Goal: Task Accomplishment & Management: Use online tool/utility

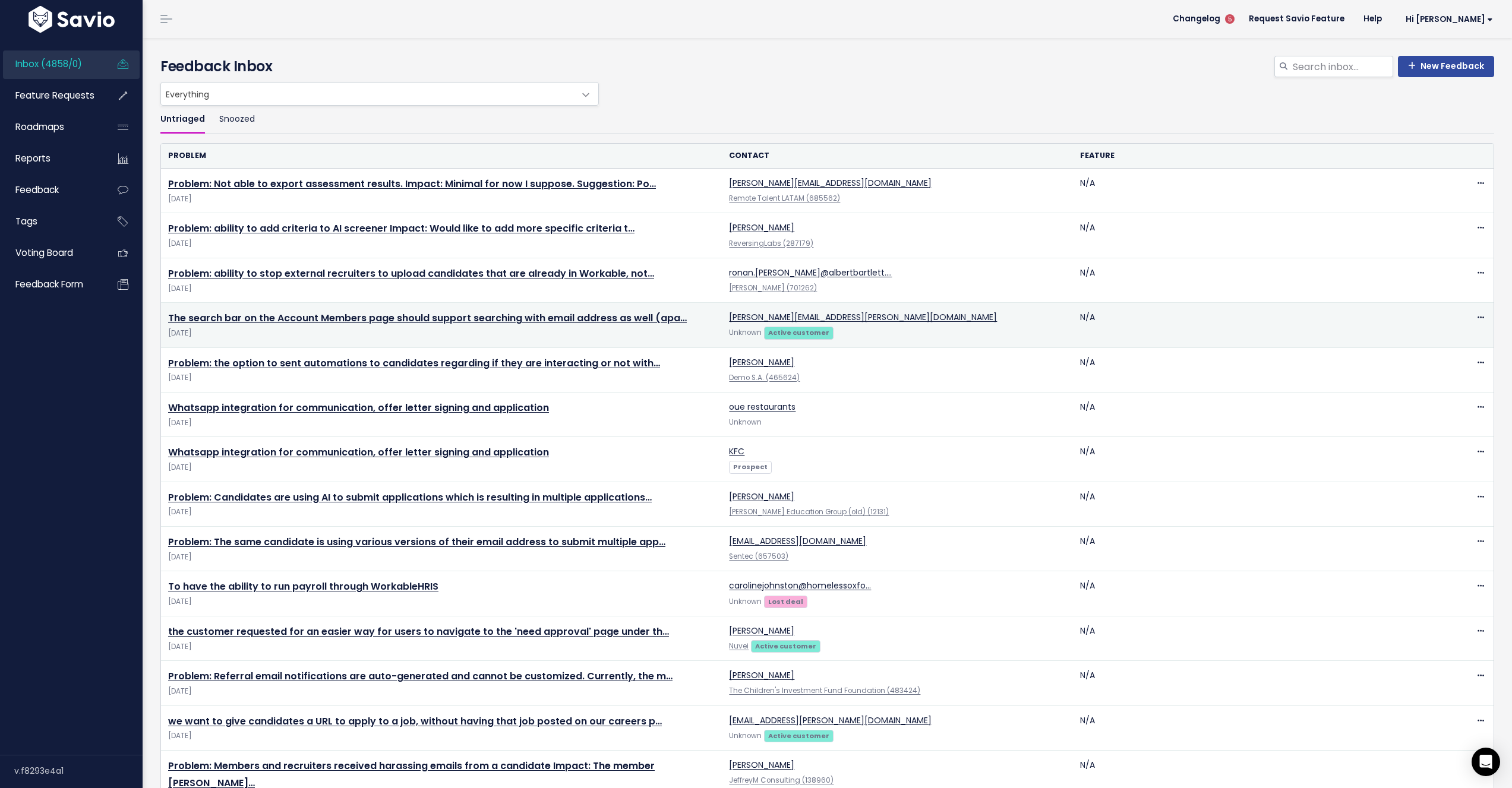
click at [742, 332] on span "Unknown" at bounding box center [745, 333] width 33 height 10
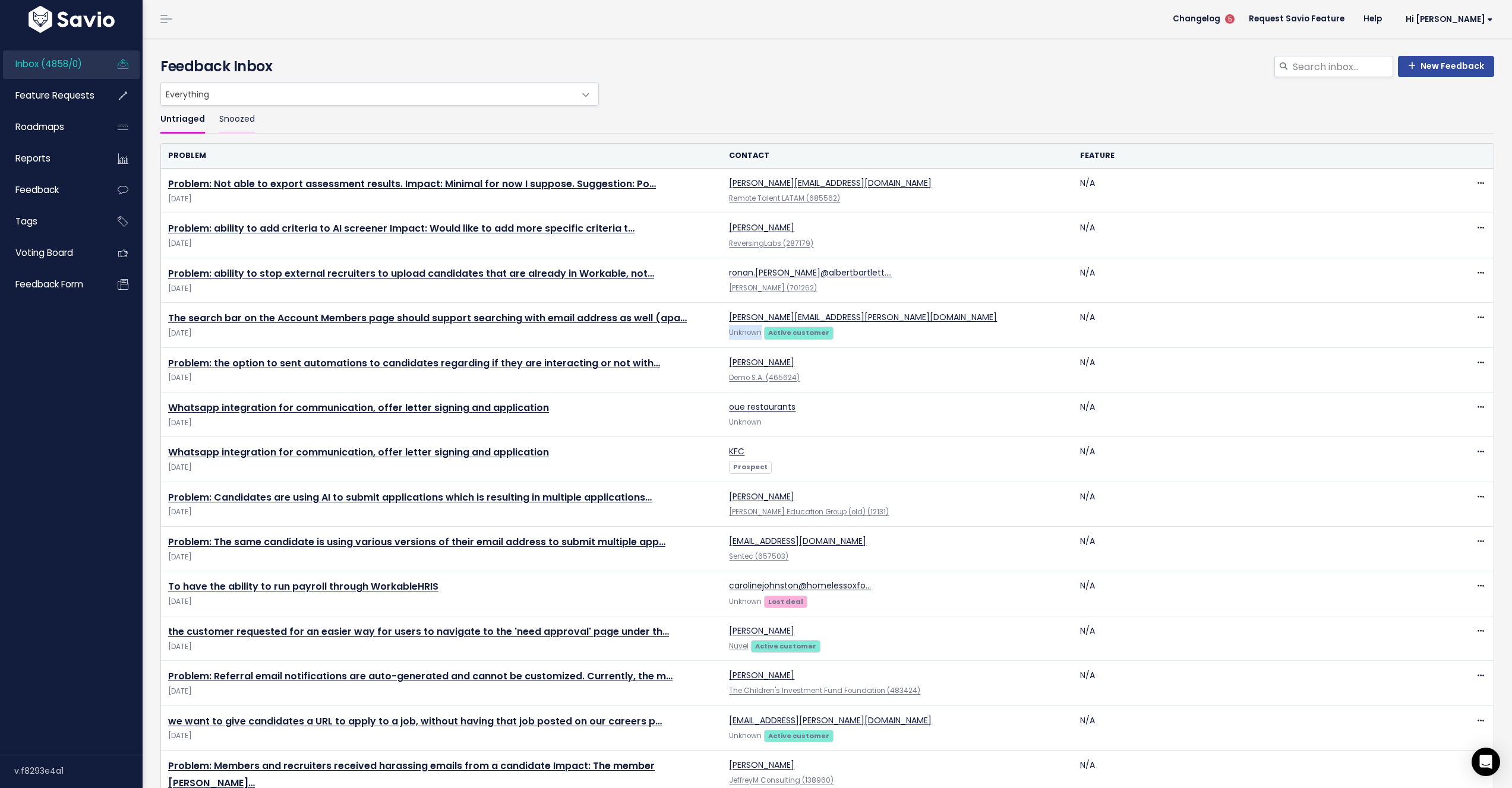
click at [237, 124] on link "Snoozed" at bounding box center [237, 119] width 36 height 28
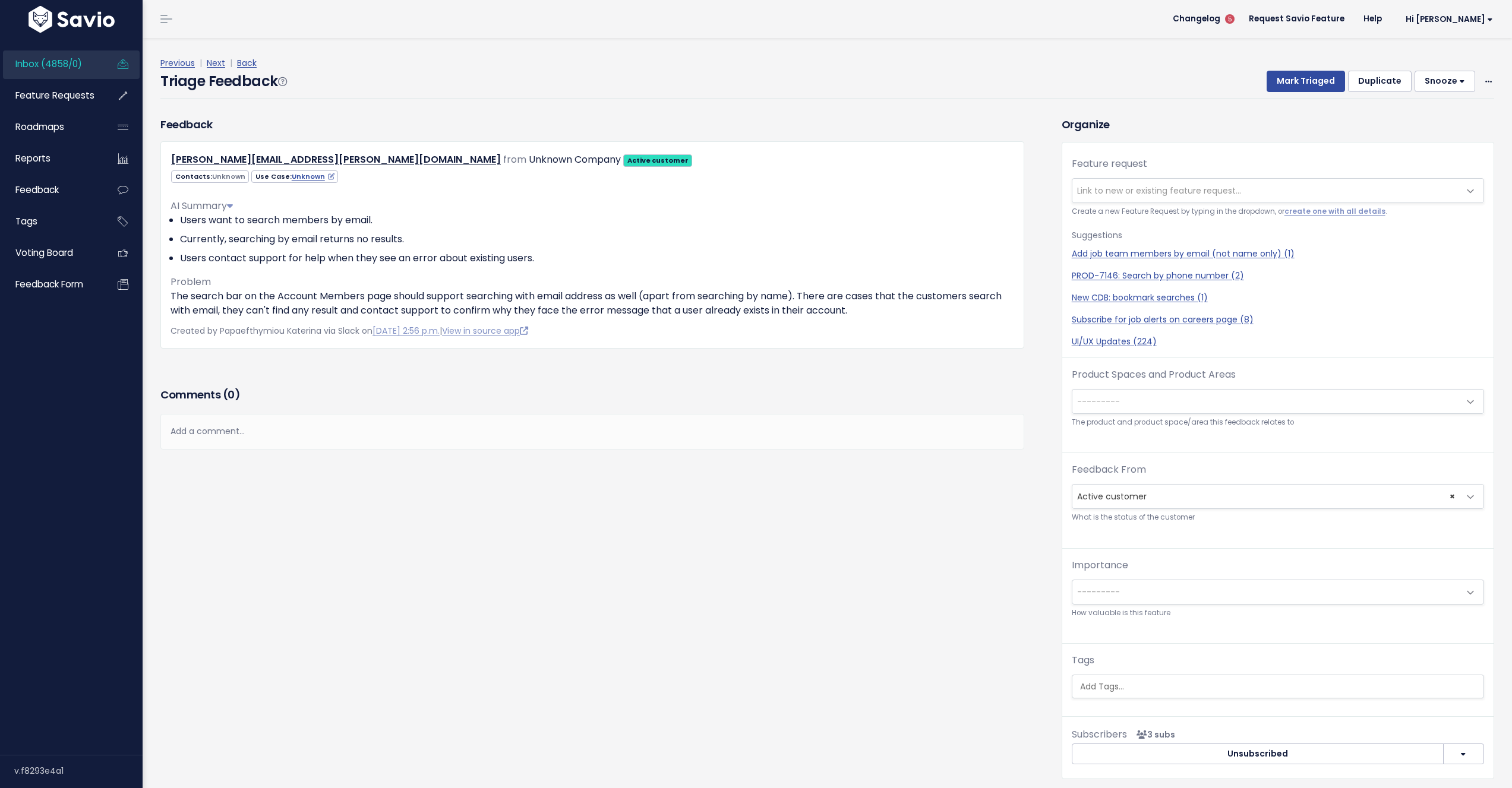
click at [1107, 406] on span "---------" at bounding box center [1098, 402] width 43 height 12
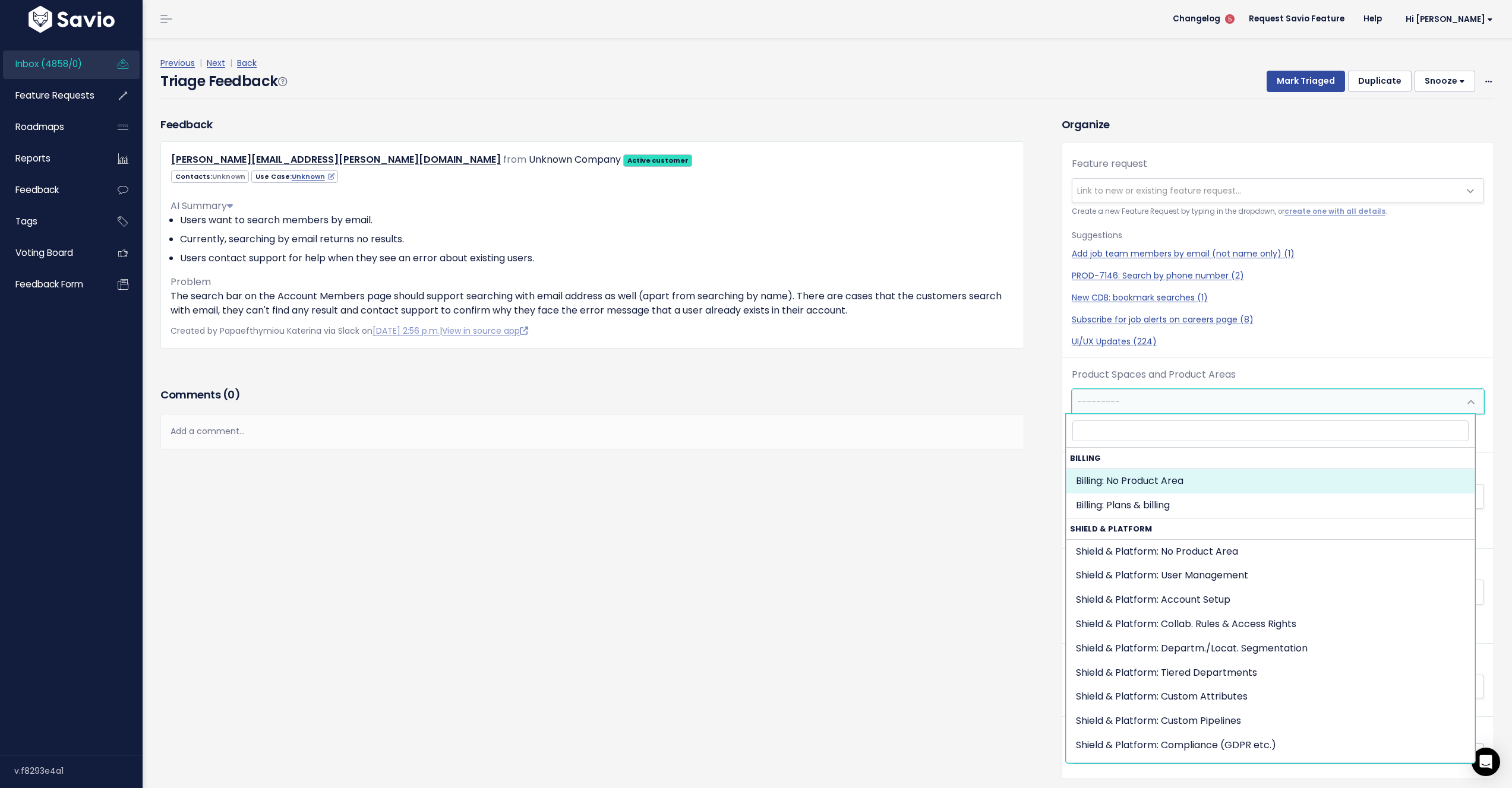
click at [936, 526] on div "Feedback ross.harrison@ververica.com from Unknown Company Active customer Unkno…" at bounding box center [602, 457] width 902 height 681
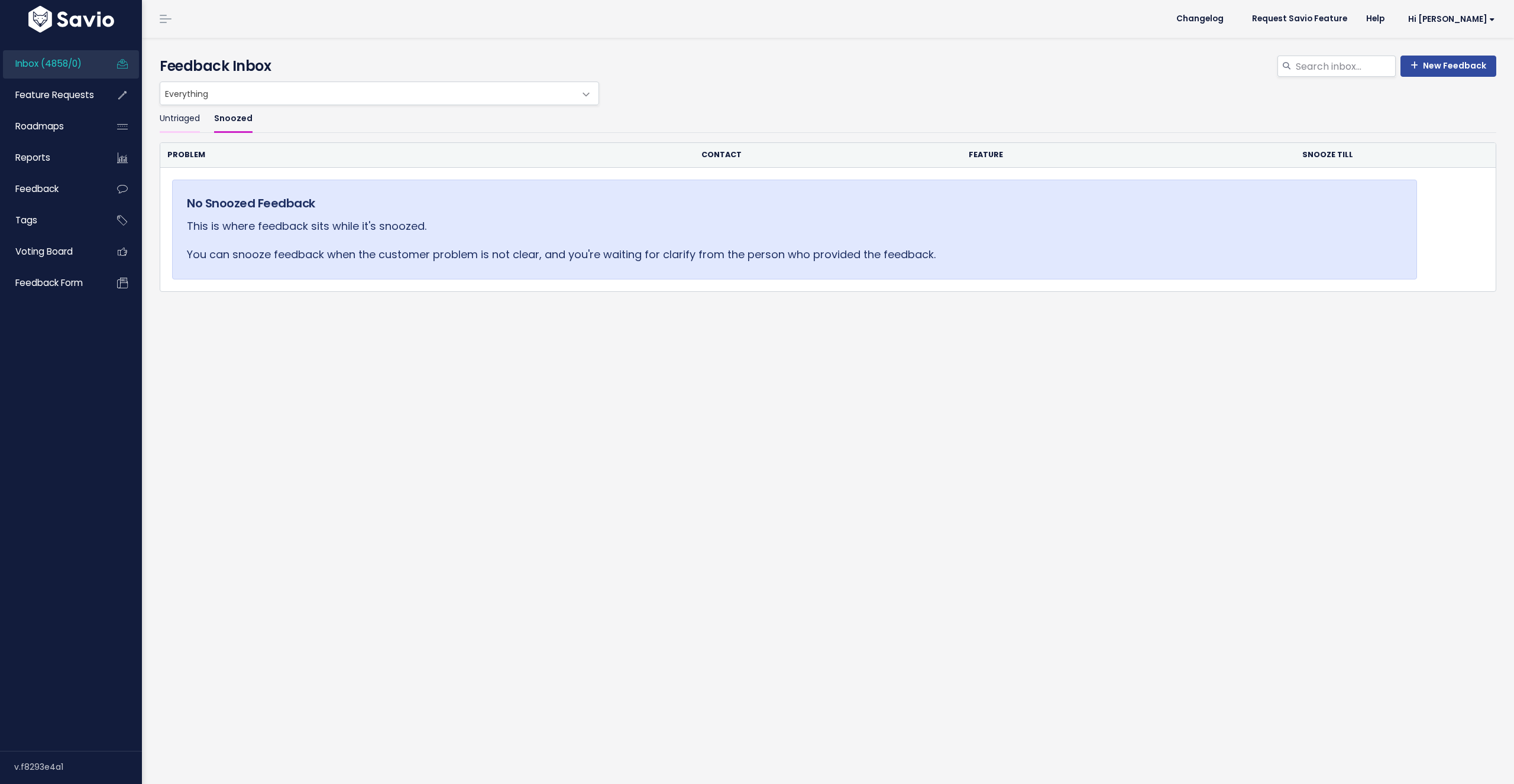
click at [192, 126] on link "Untriaged" at bounding box center [179, 119] width 40 height 28
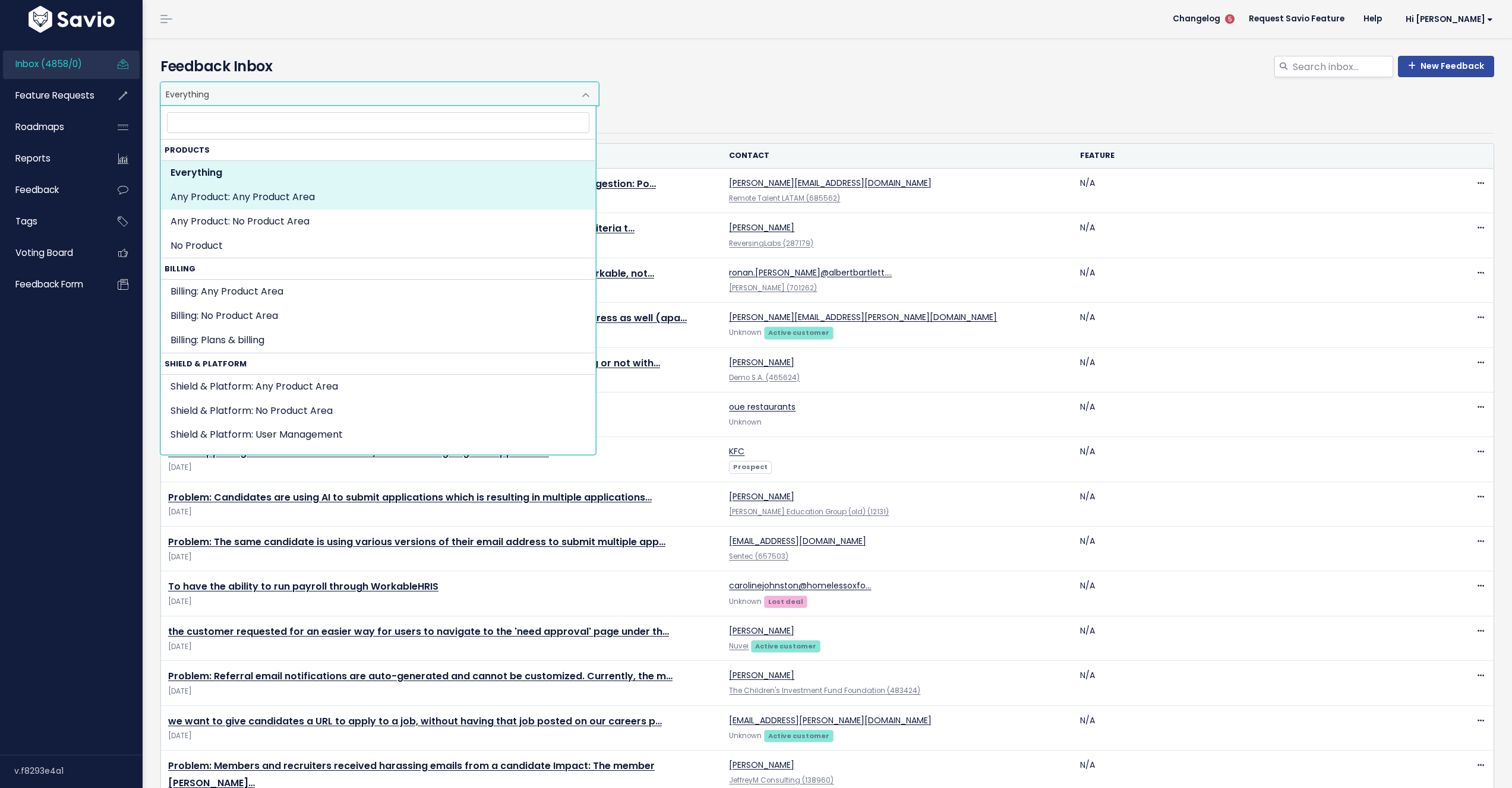
select select "SET:"
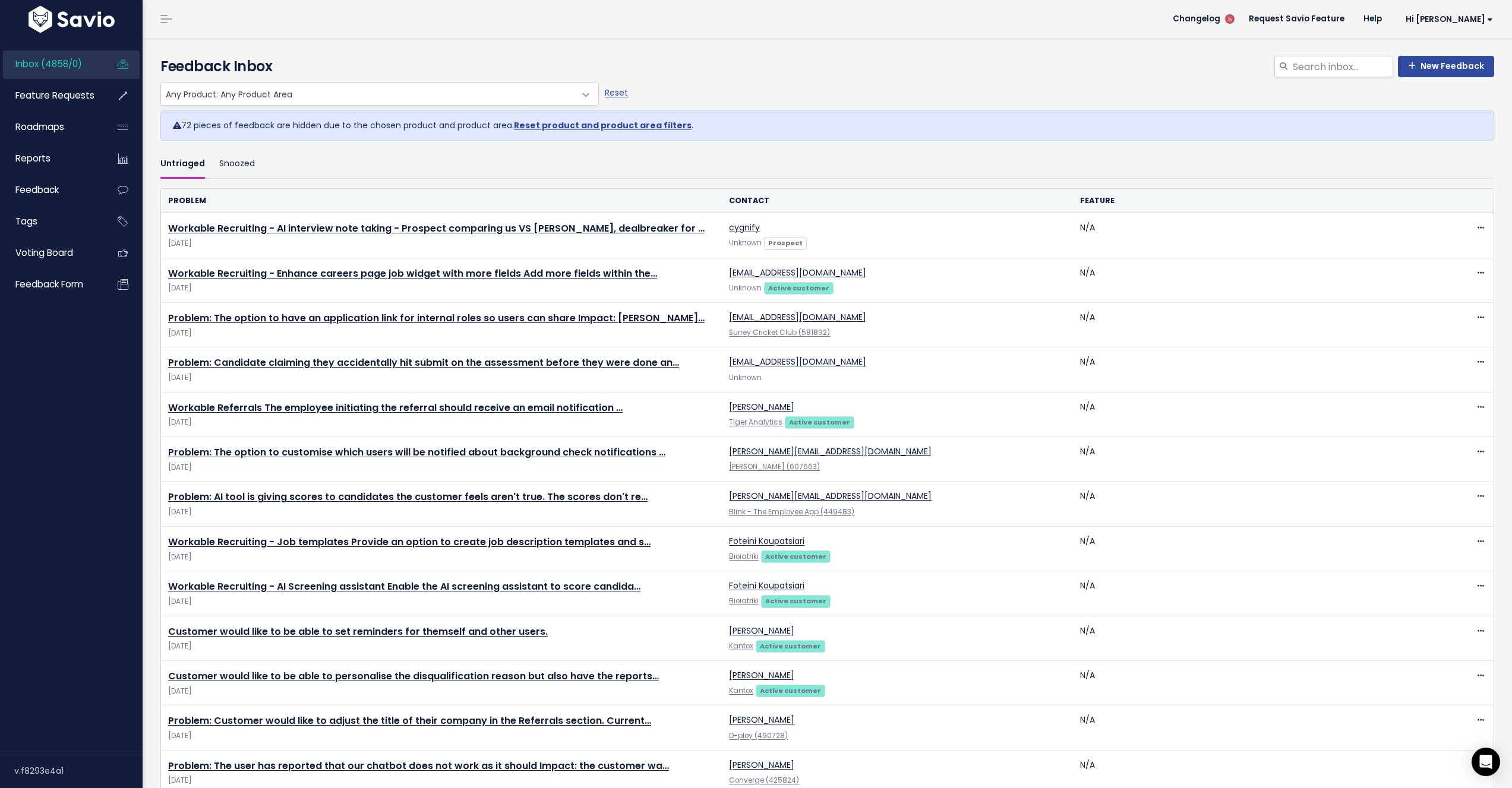
click at [278, 98] on span "Any Product: Any Product Area" at bounding box center [368, 94] width 414 height 23
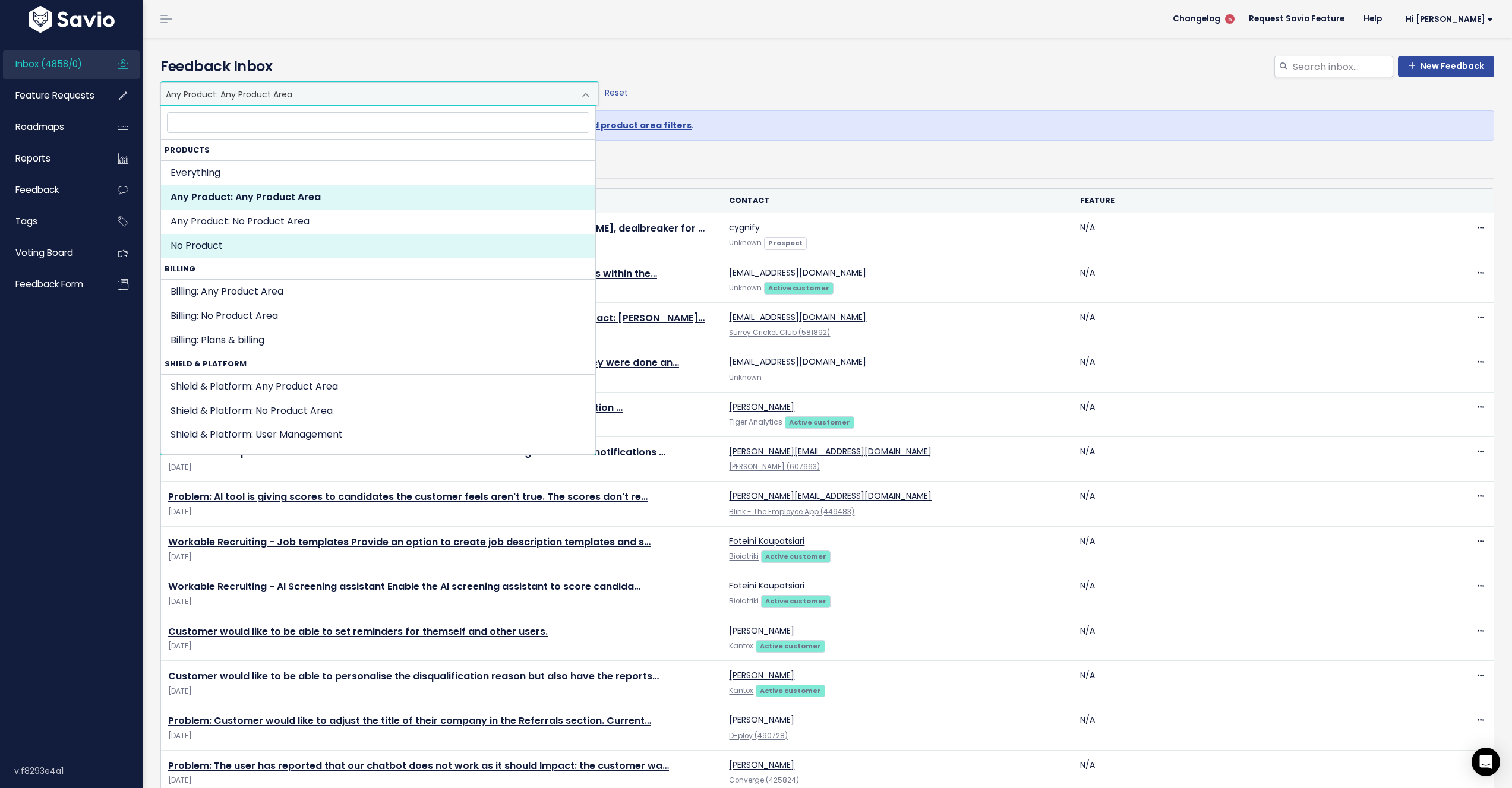
select select "NOT_SET:NOT_SET"
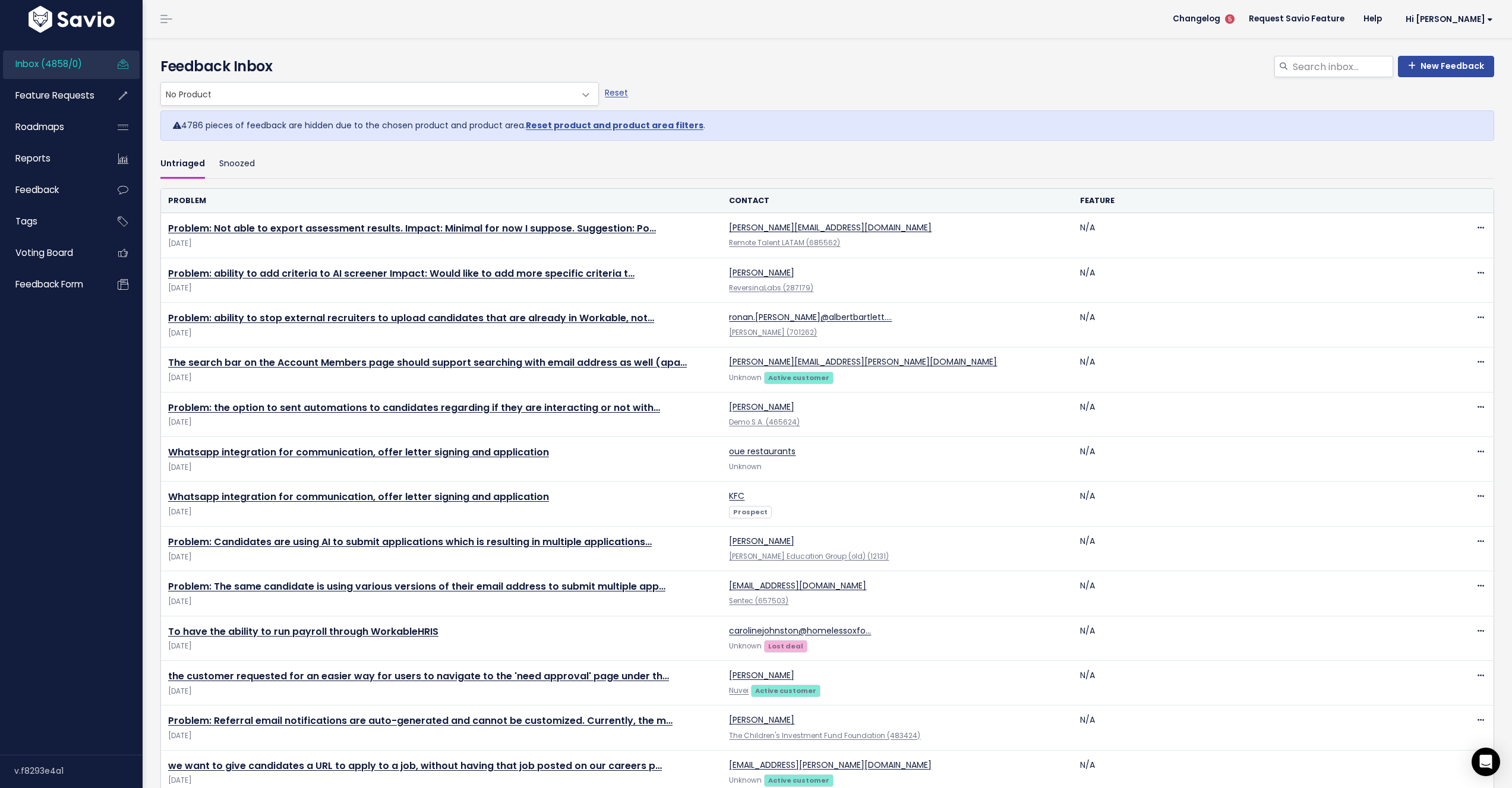
click at [257, 88] on span "No Product" at bounding box center [368, 94] width 414 height 23
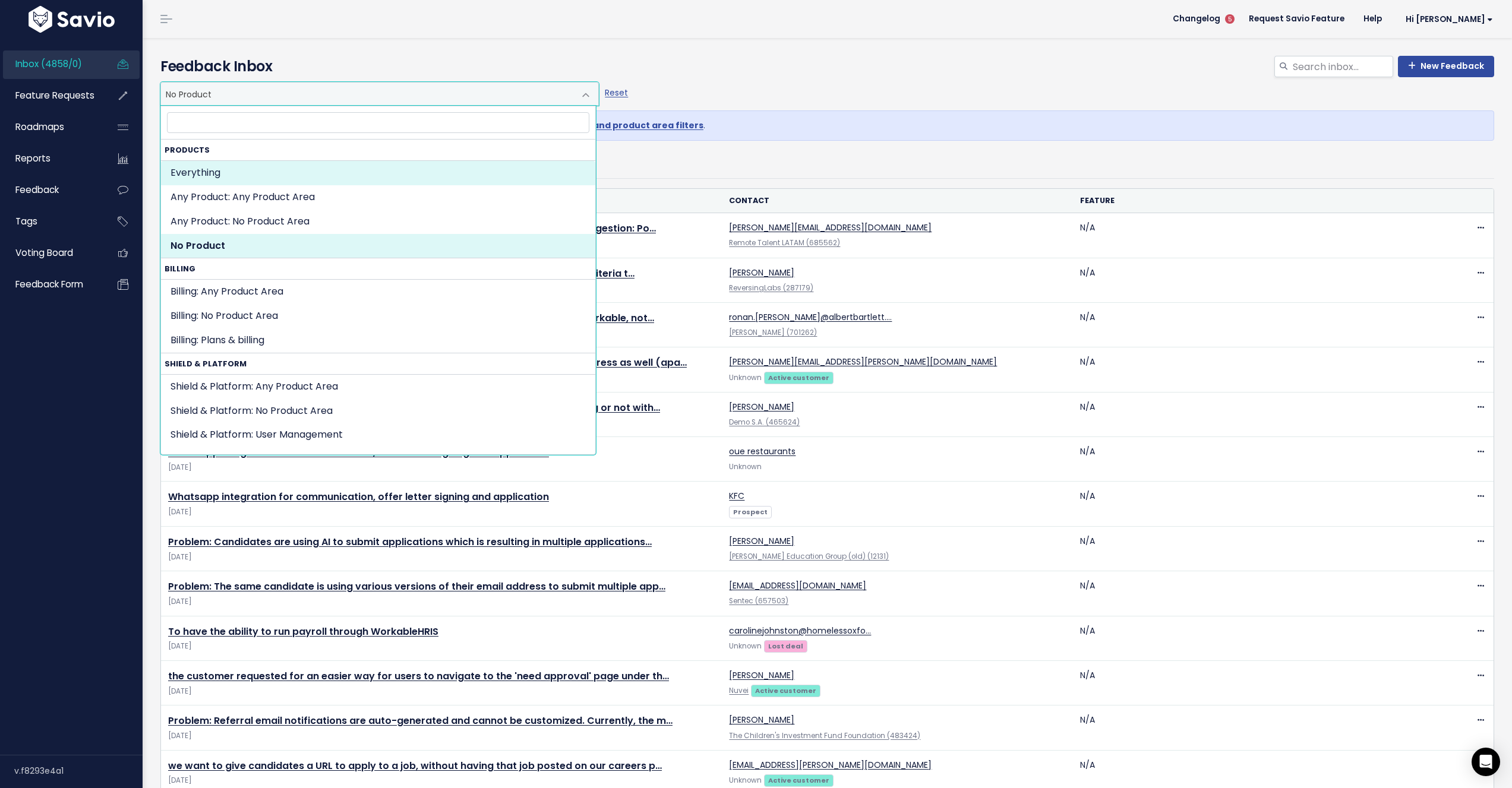
click at [696, 88] on div "Reset" at bounding box center [657, 93] width 111 height 23
